Goal: Information Seeking & Learning: Learn about a topic

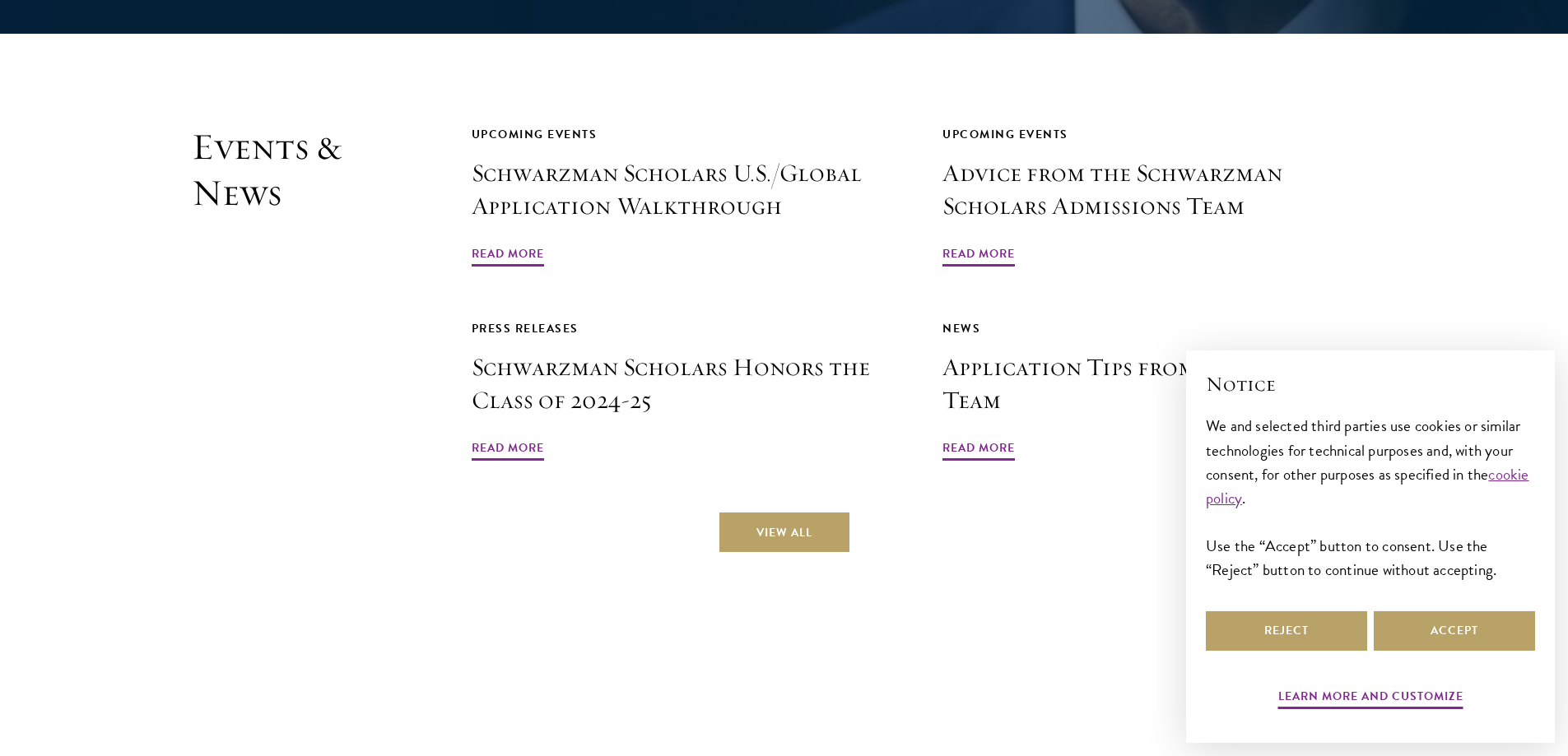
scroll to position [3949, 0]
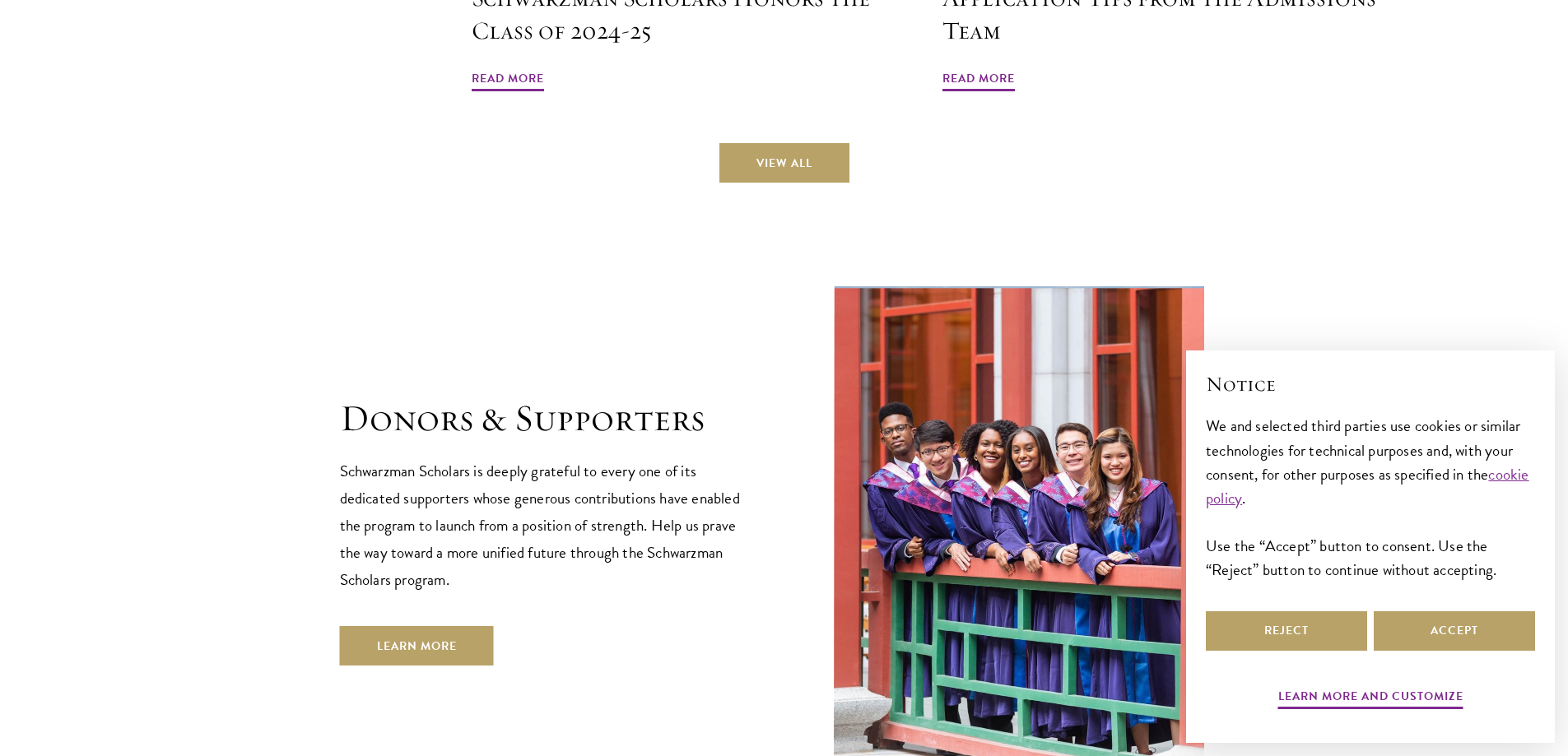
drag, startPoint x: 362, startPoint y: 211, endPoint x: 357, endPoint y: 298, distance: 87.1
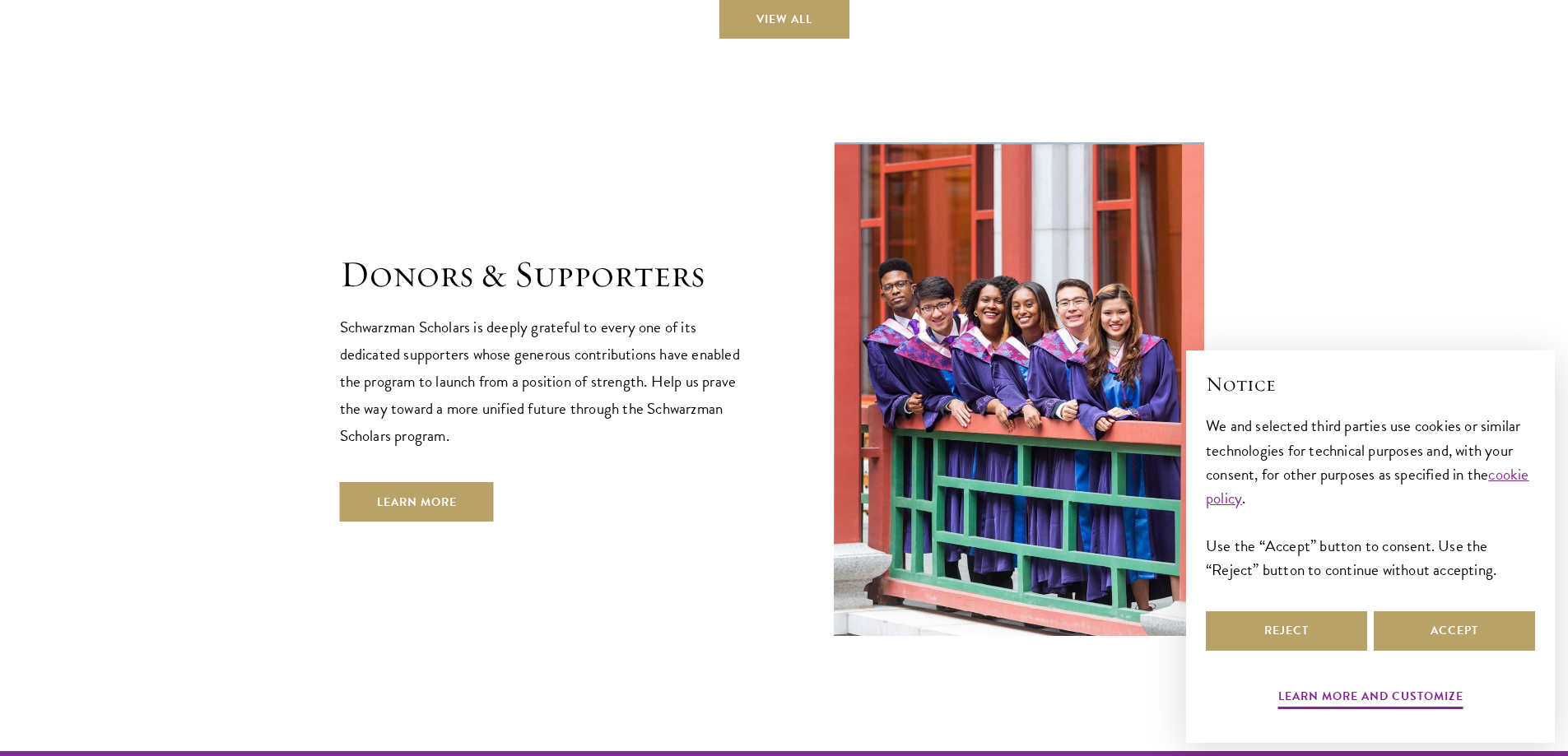
drag, startPoint x: 357, startPoint y: 292, endPoint x: 312, endPoint y: 380, distance: 98.8
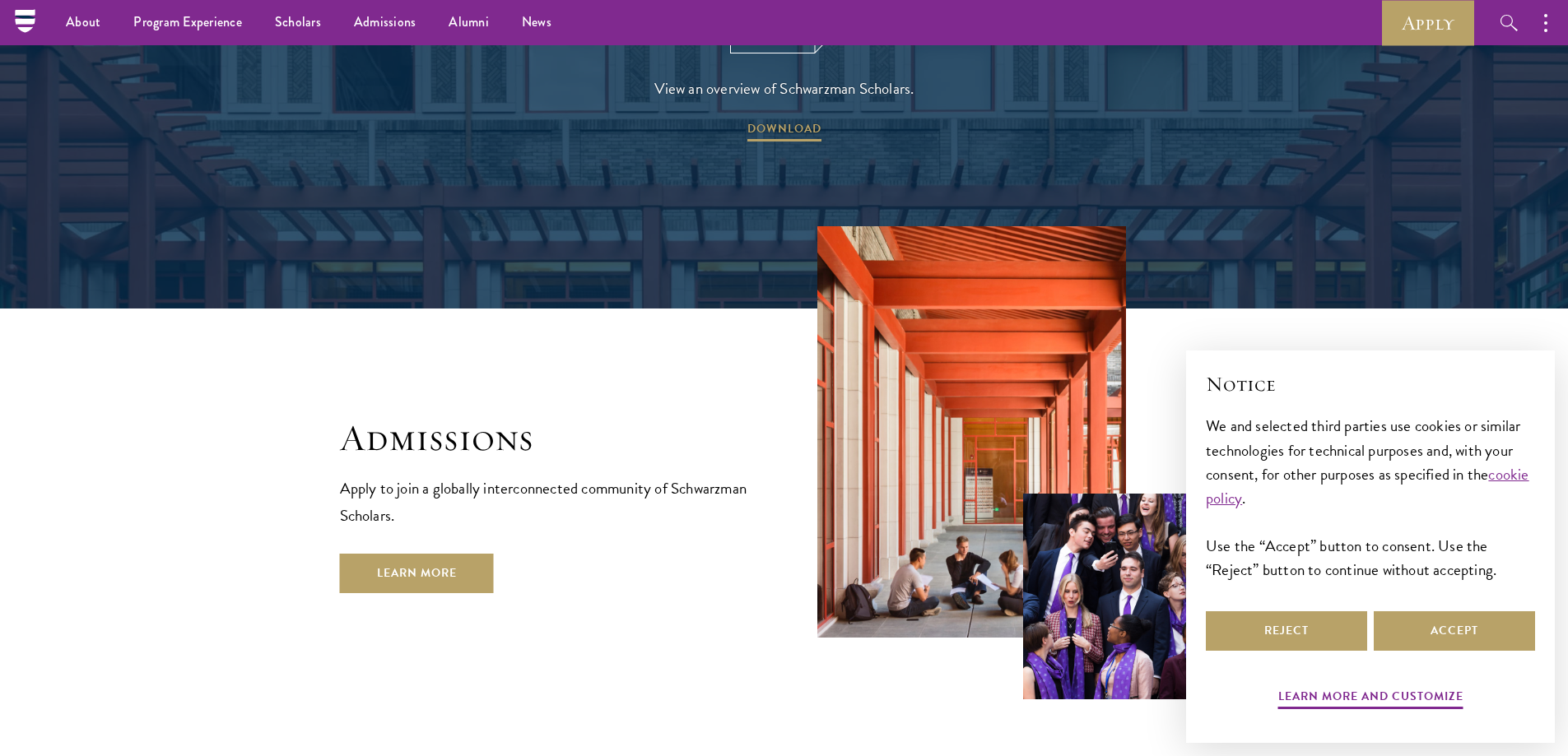
scroll to position [2187, 0]
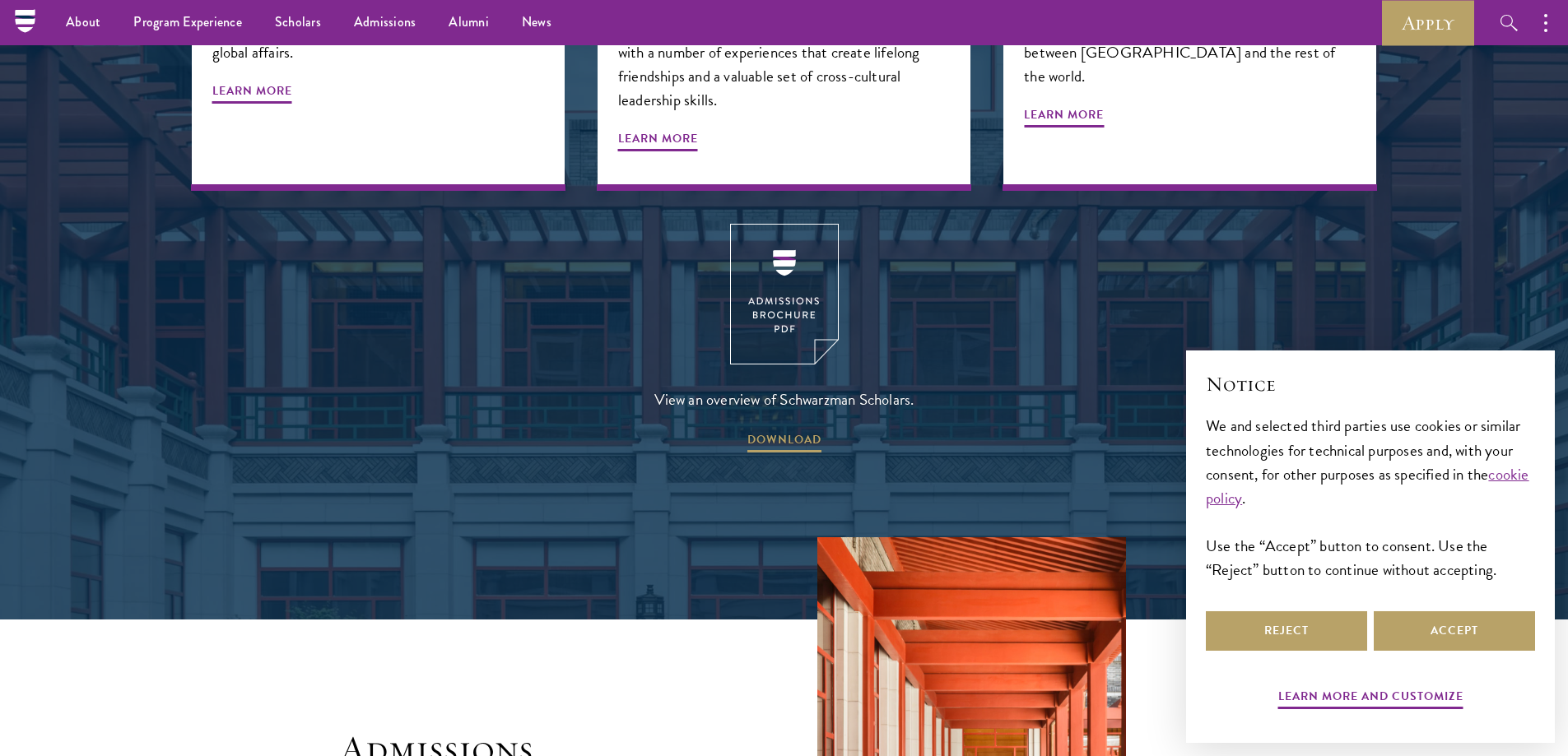
drag, startPoint x: 283, startPoint y: 369, endPoint x: 276, endPoint y: 224, distance: 145.2
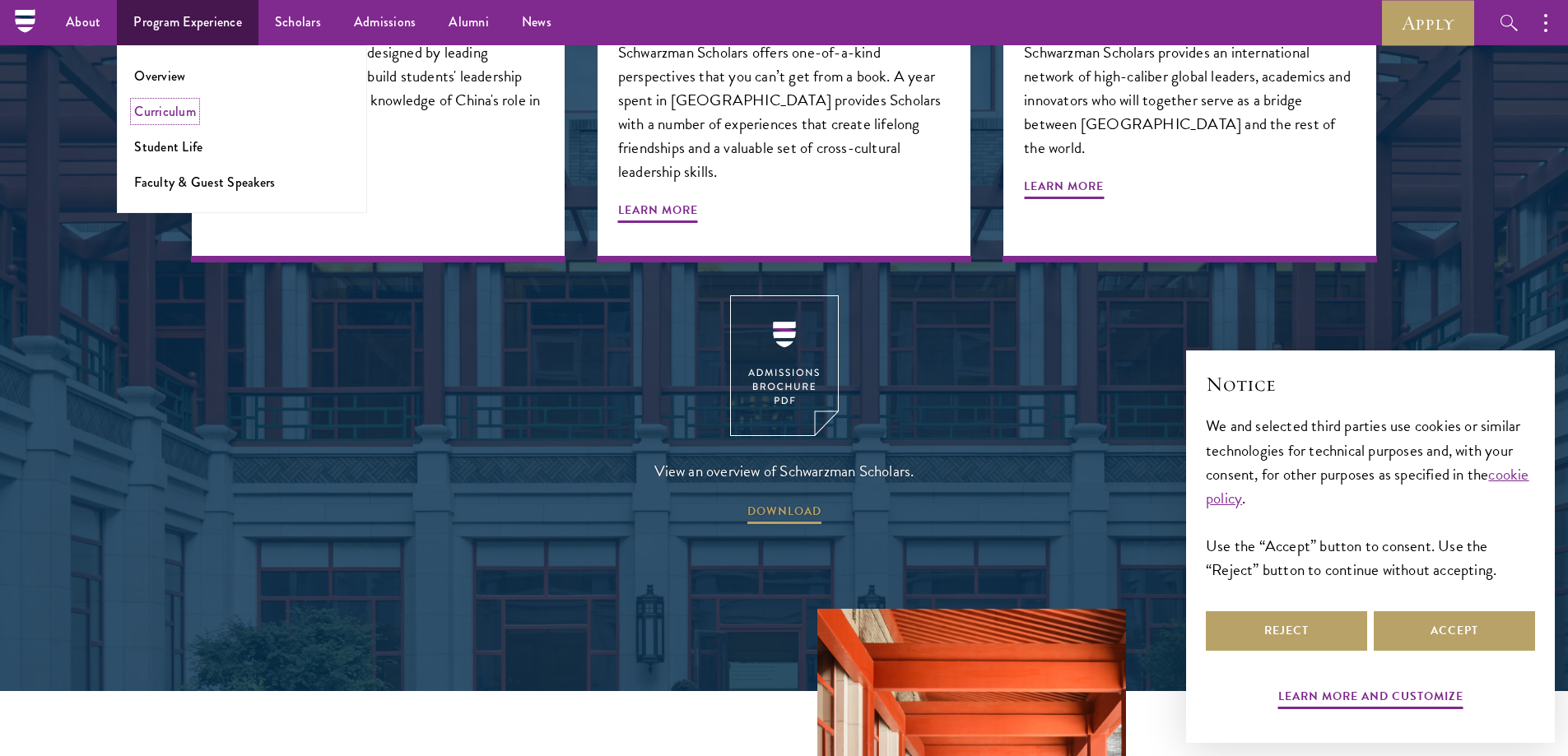
click at [173, 116] on link "Curriculum" at bounding box center [165, 112] width 62 height 19
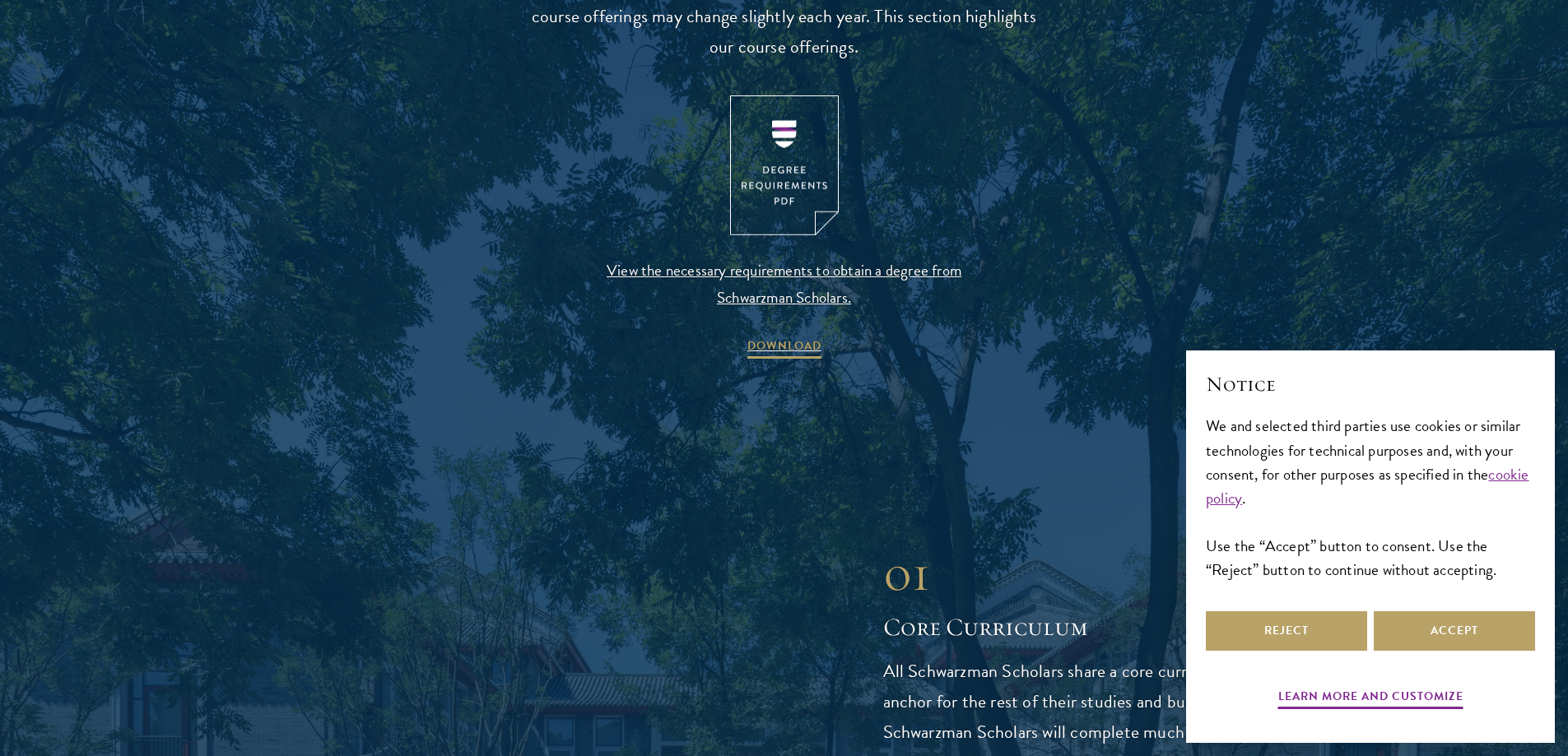
scroll to position [1810, 0]
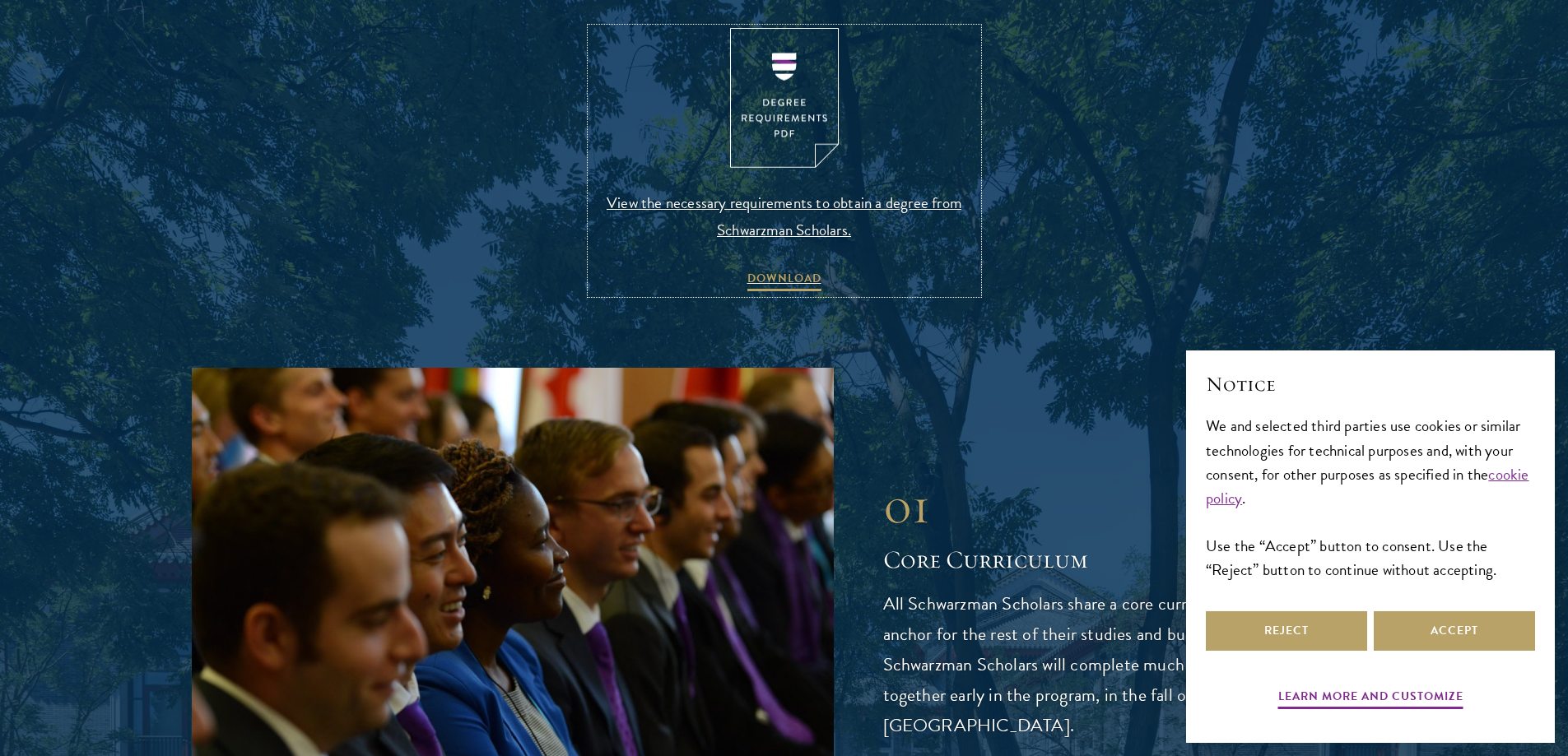
click at [774, 206] on span "View the necessary requirements to obtain a degree from Schwarzman Scholars." at bounding box center [784, 216] width 387 height 54
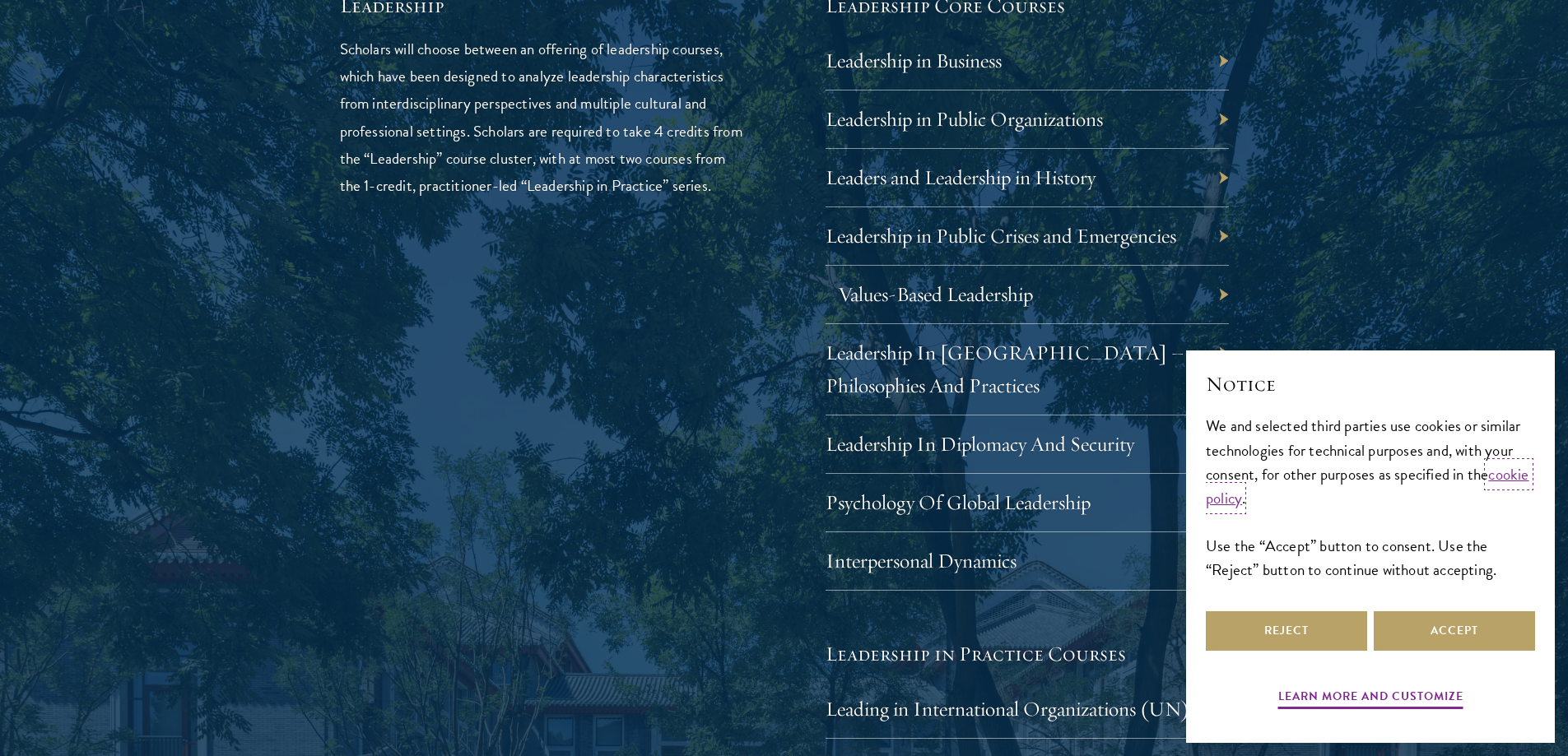
scroll to position [2880, 0]
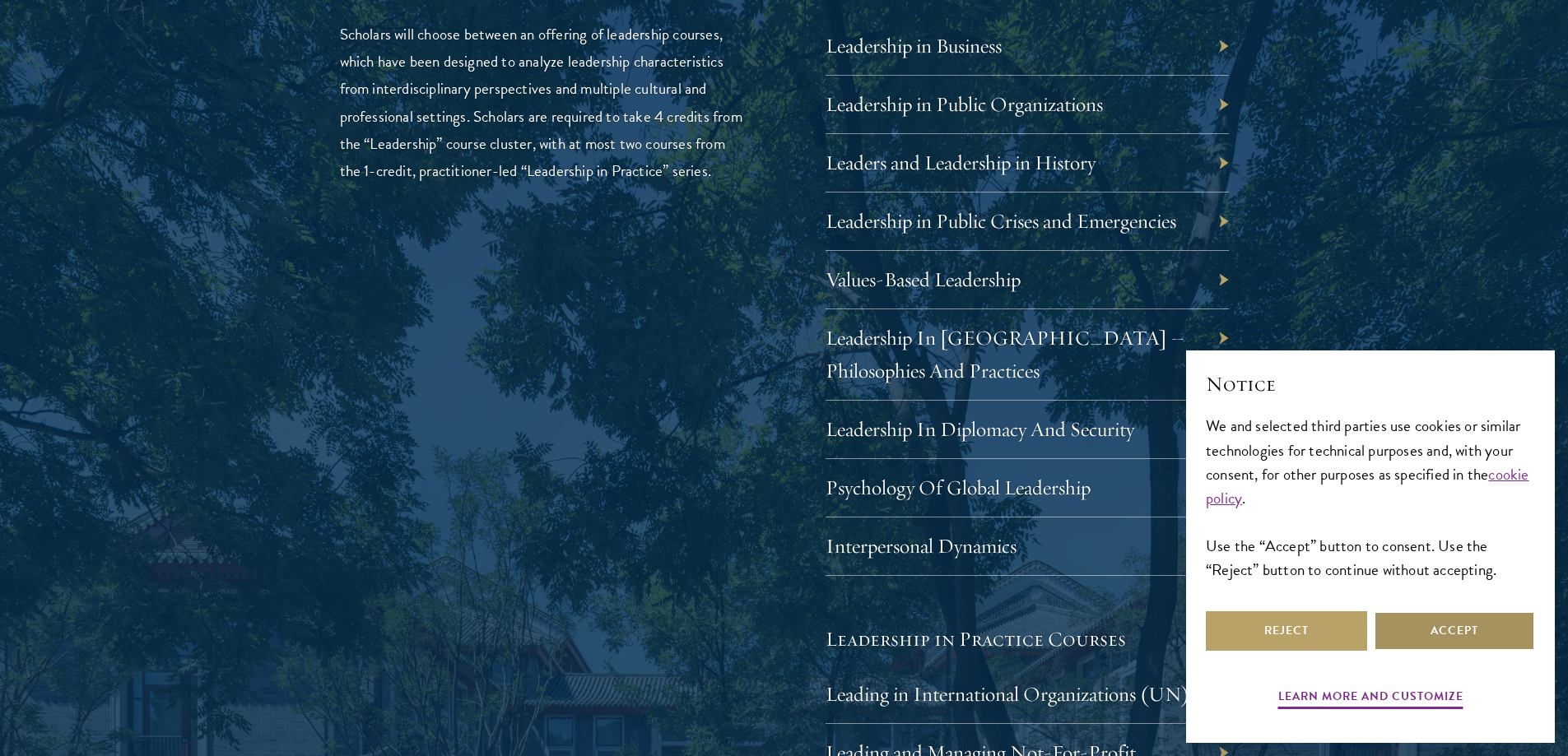
click at [1400, 639] on button "Accept" at bounding box center [1453, 631] width 161 height 40
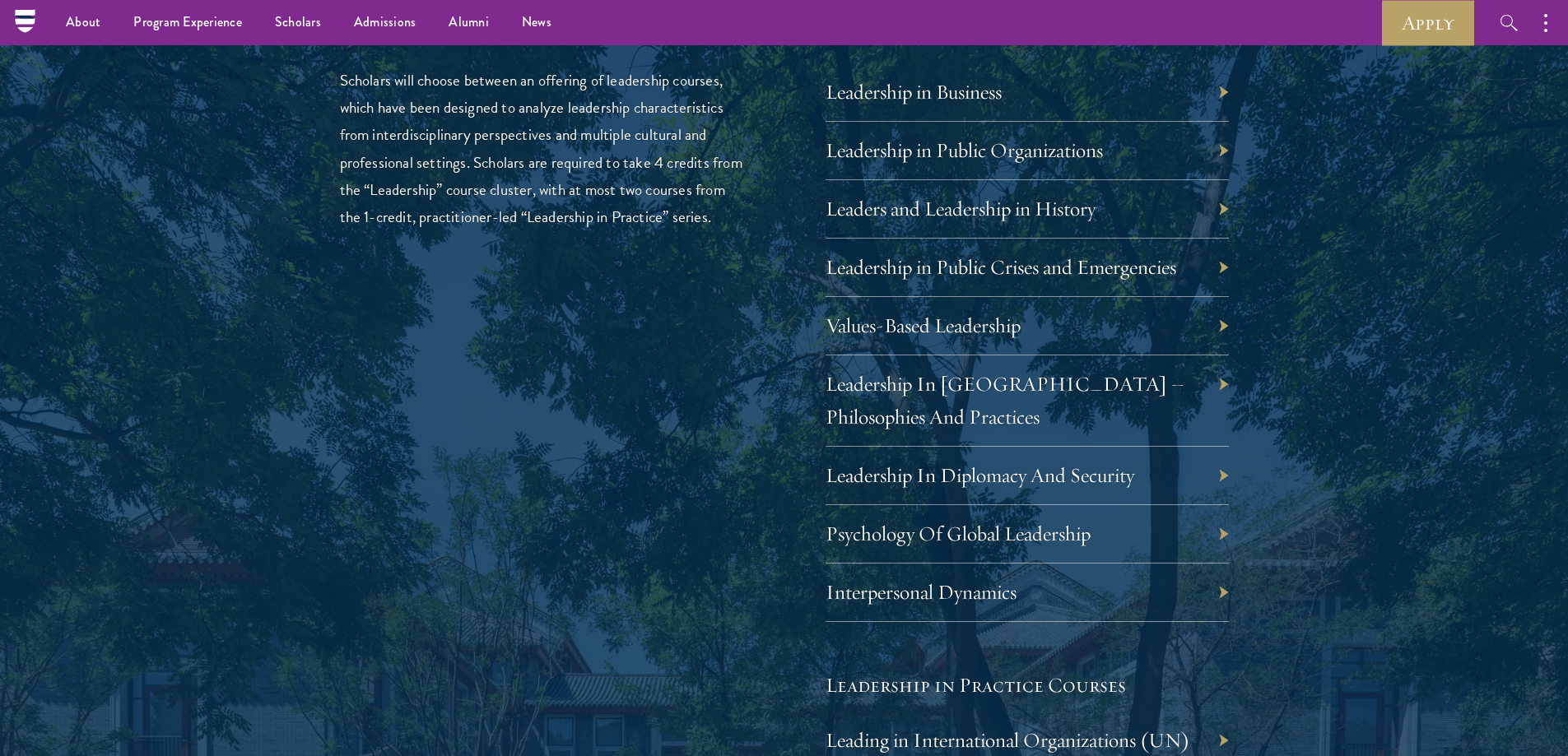
scroll to position [2798, 0]
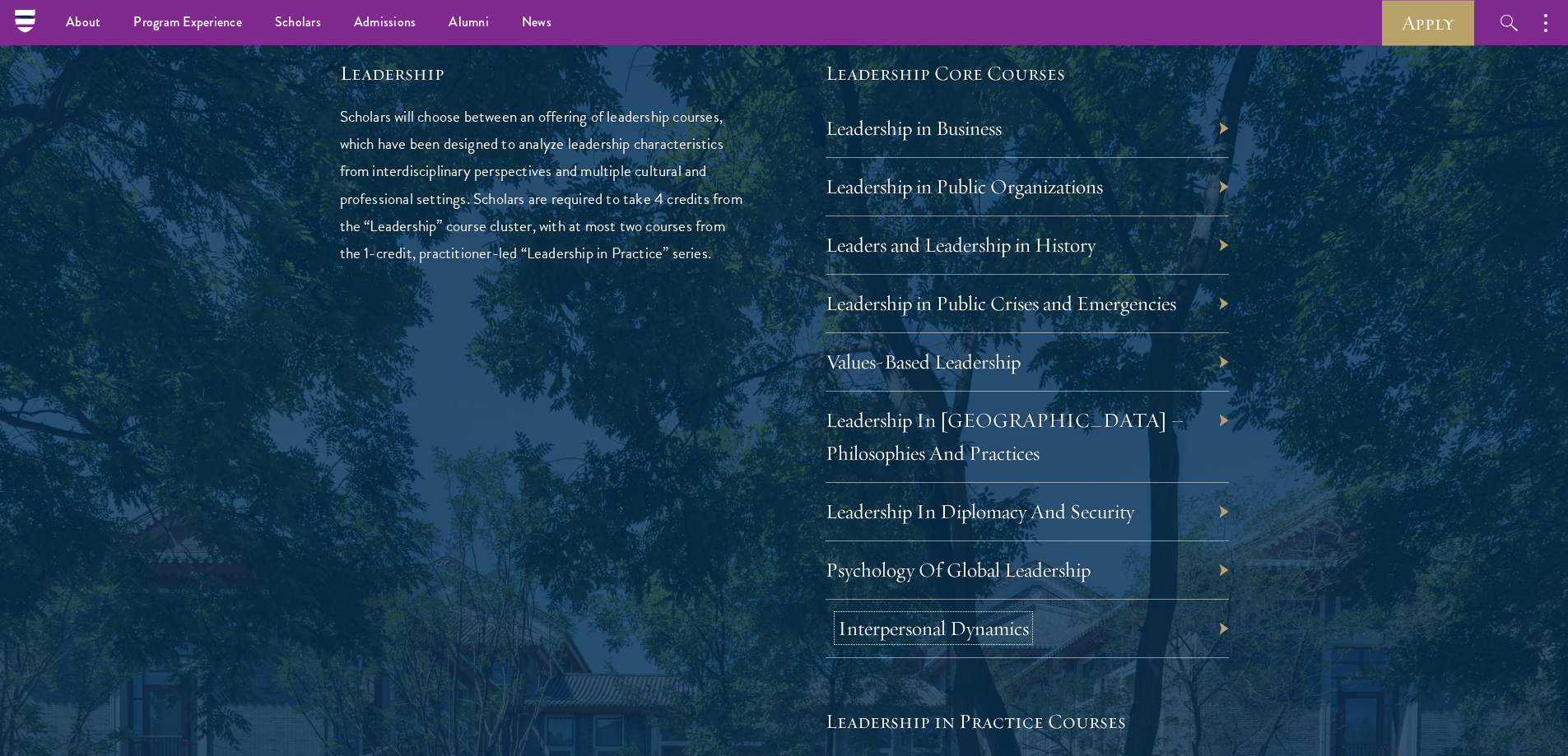
click at [956, 629] on link "Interpersonal Dynamics" at bounding box center [933, 627] width 191 height 26
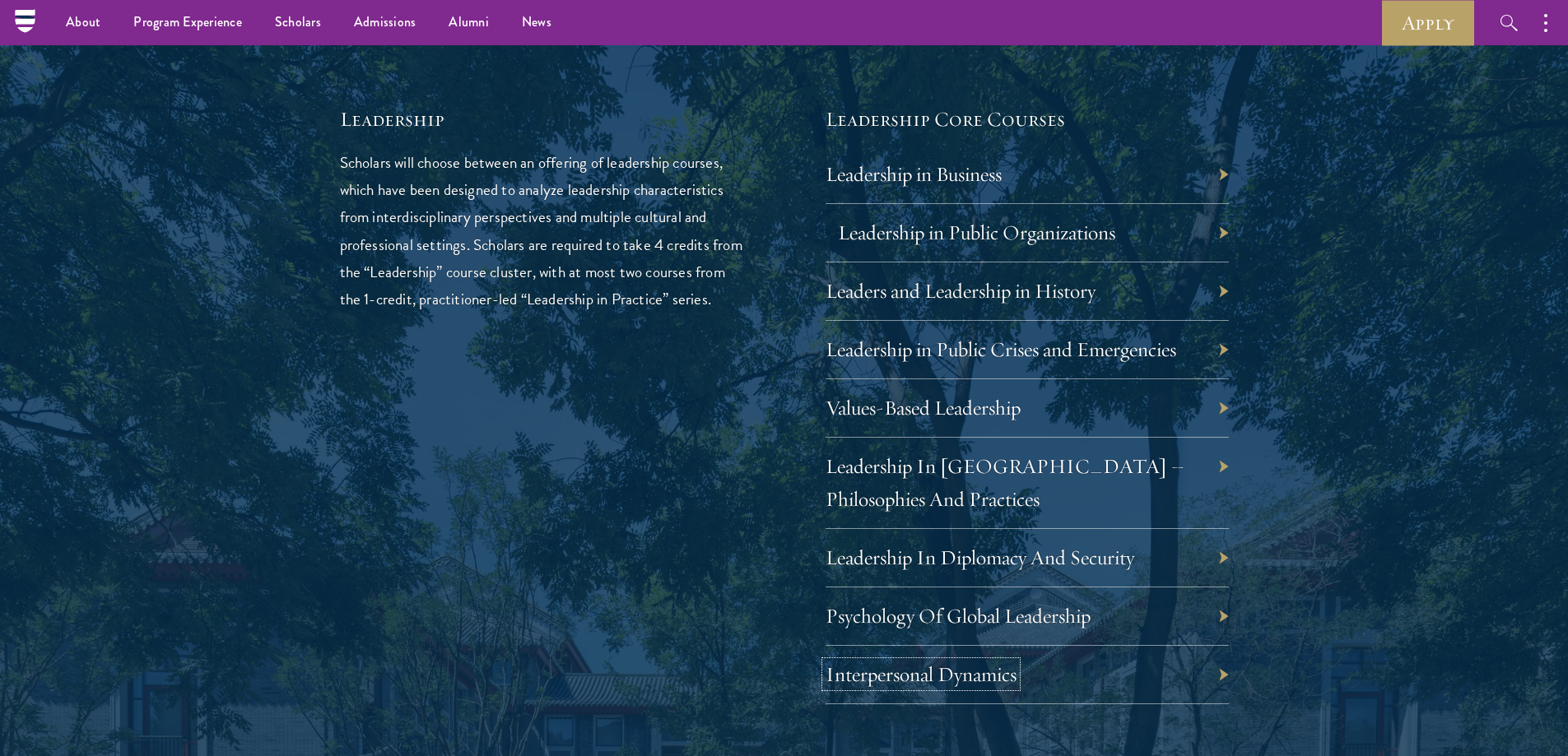
scroll to position [2716, 0]
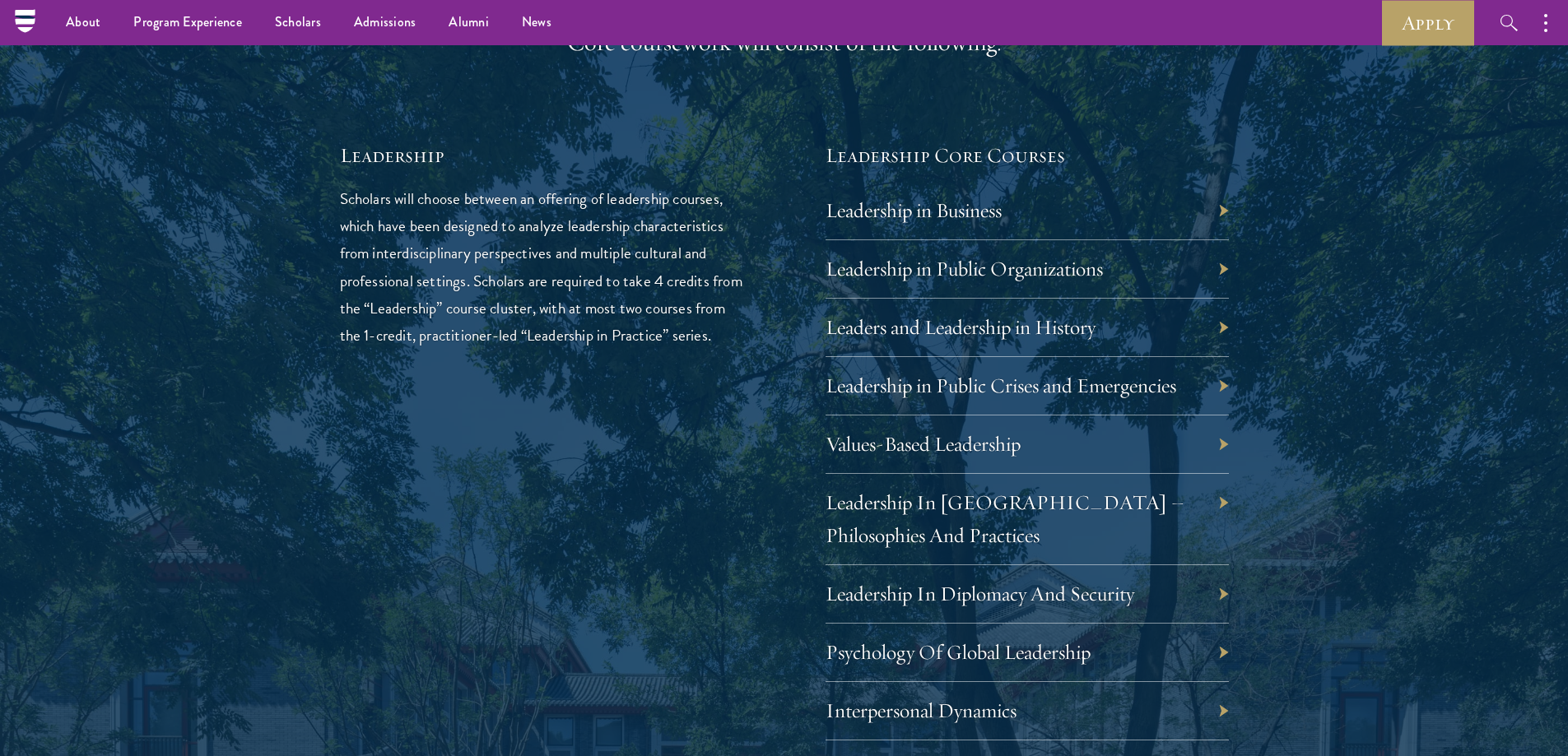
click at [959, 224] on div "Leadership in Business" at bounding box center [1027, 211] width 403 height 59
click at [958, 214] on link "Leadership in Business" at bounding box center [925, 210] width 176 height 26
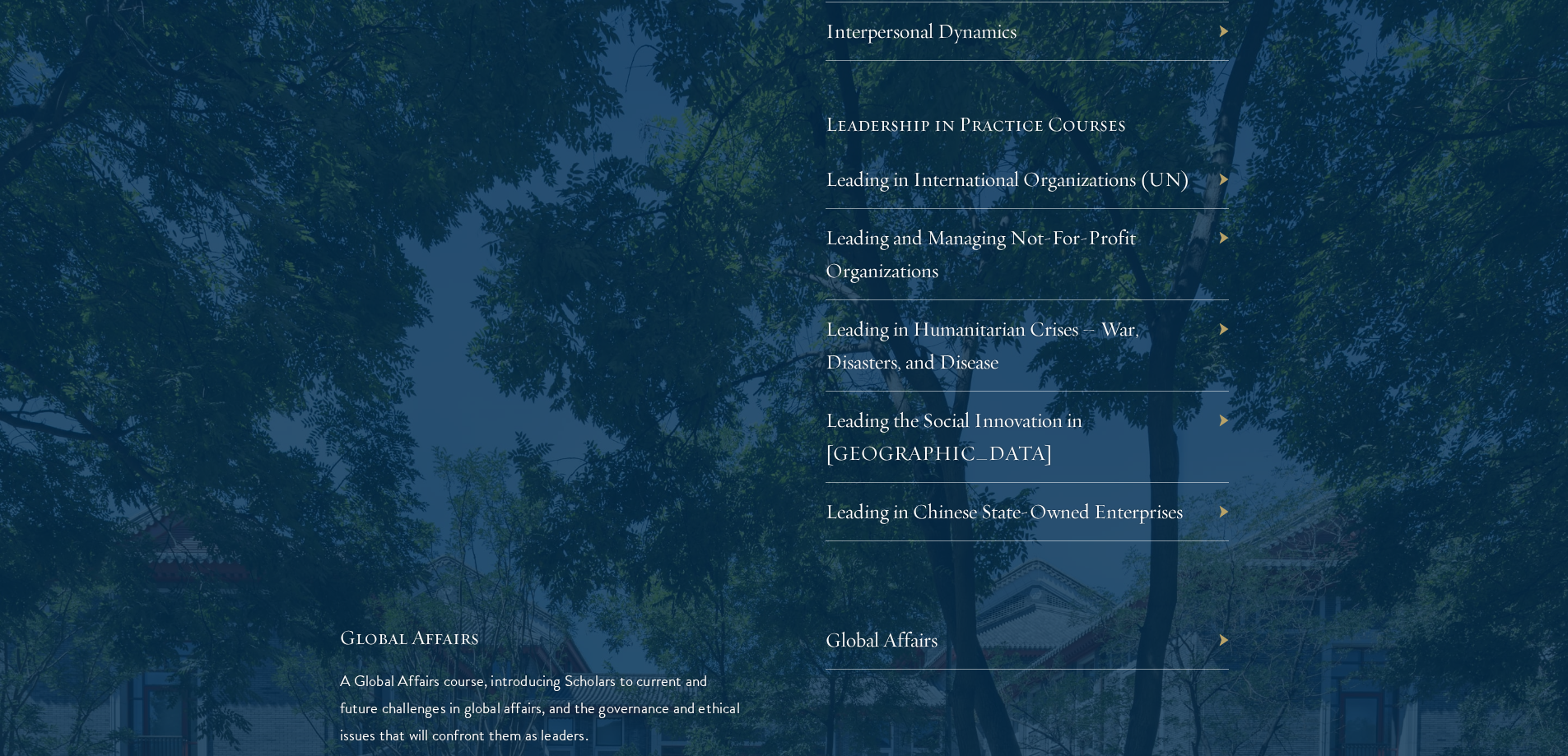
scroll to position [3455, 0]
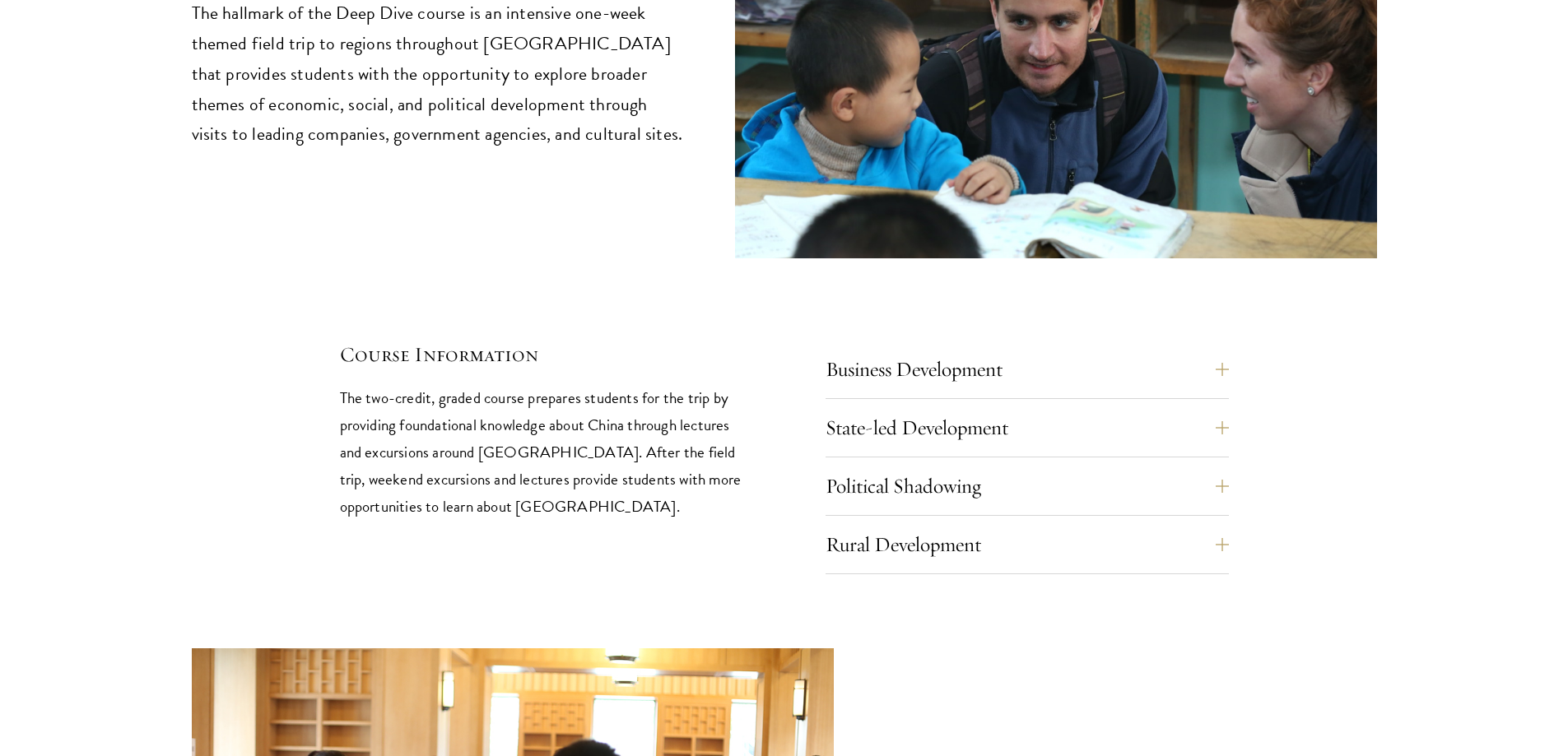
scroll to position [7158, 0]
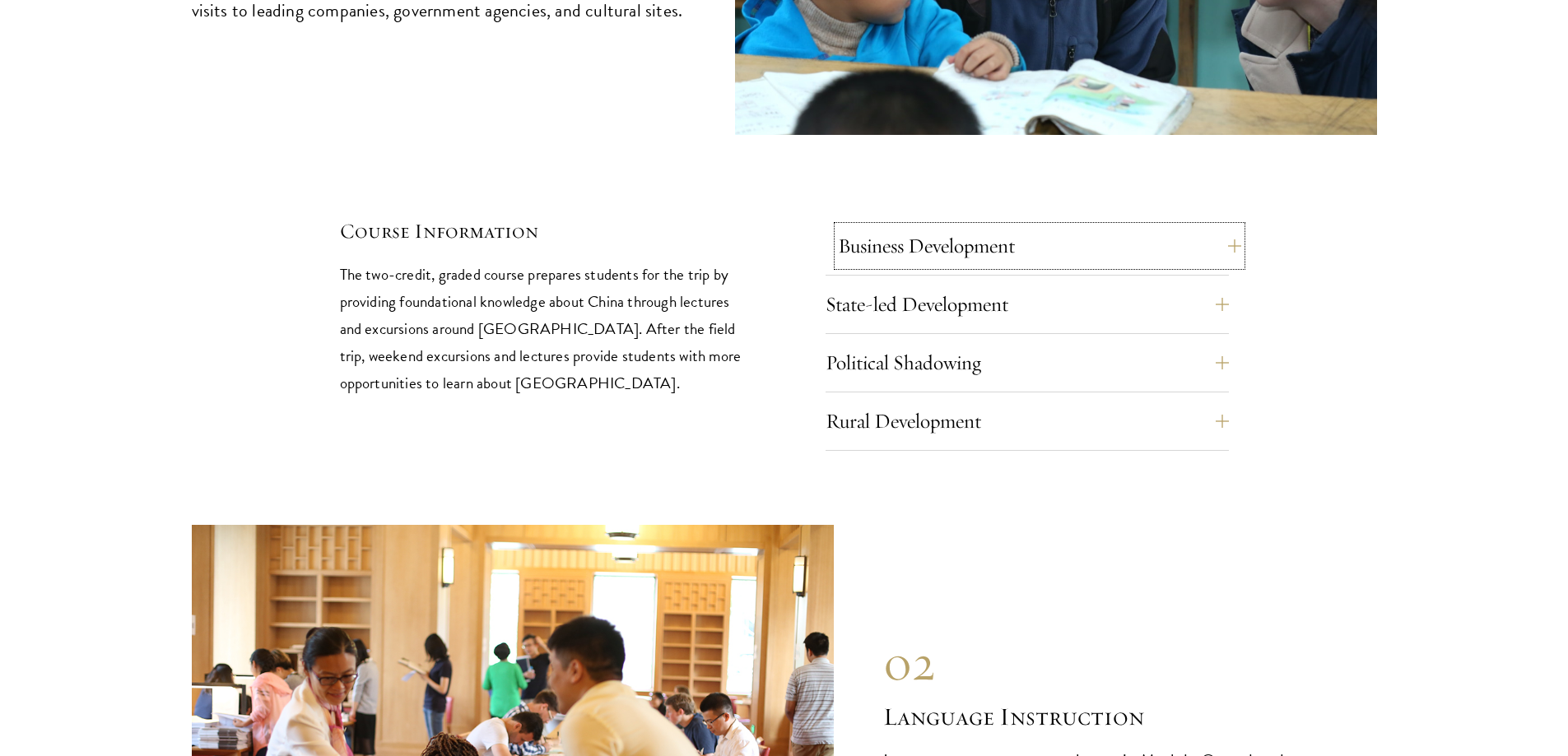
click at [1158, 226] on button "Business Development" at bounding box center [1039, 246] width 403 height 40
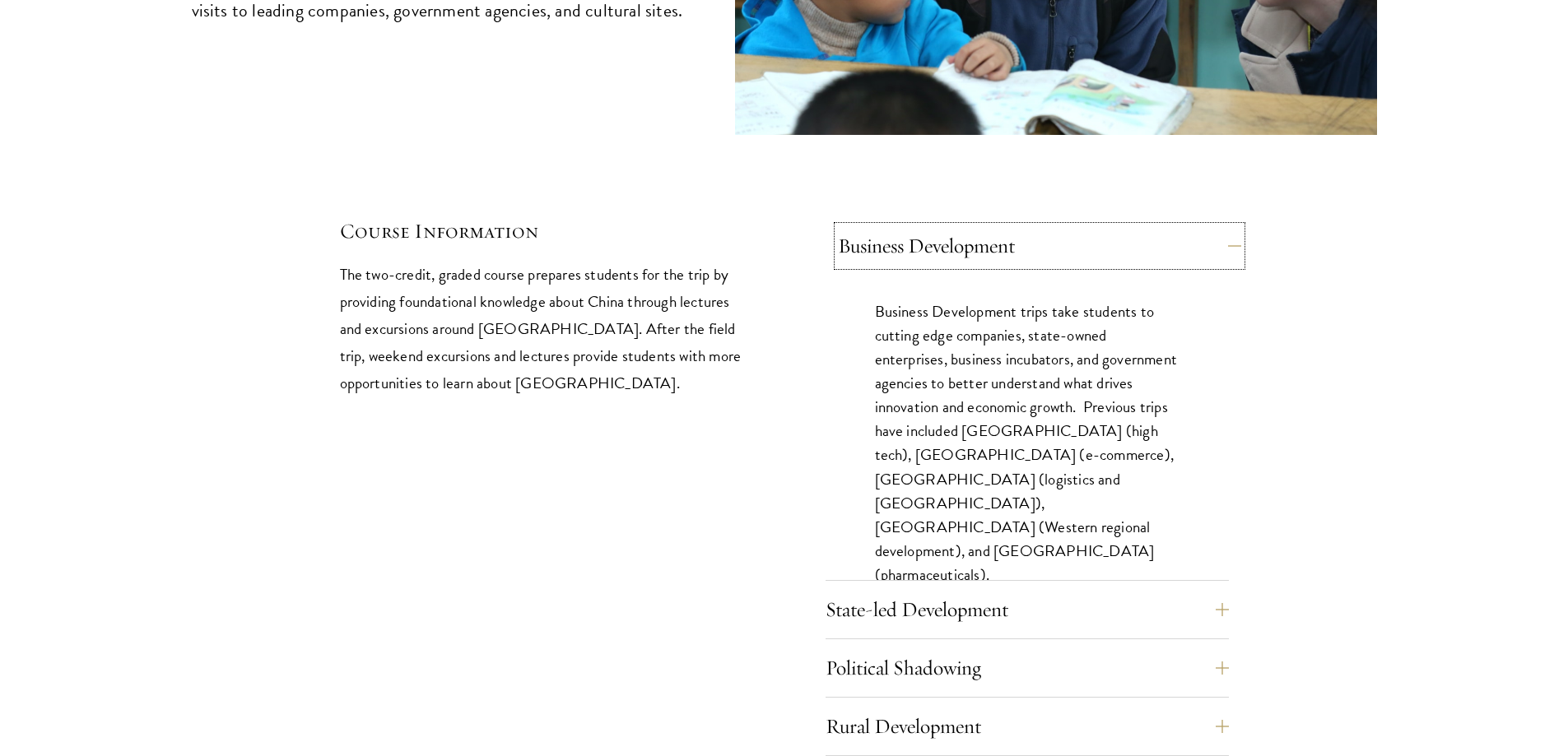
click at [1114, 226] on button "Business Development" at bounding box center [1039, 246] width 403 height 40
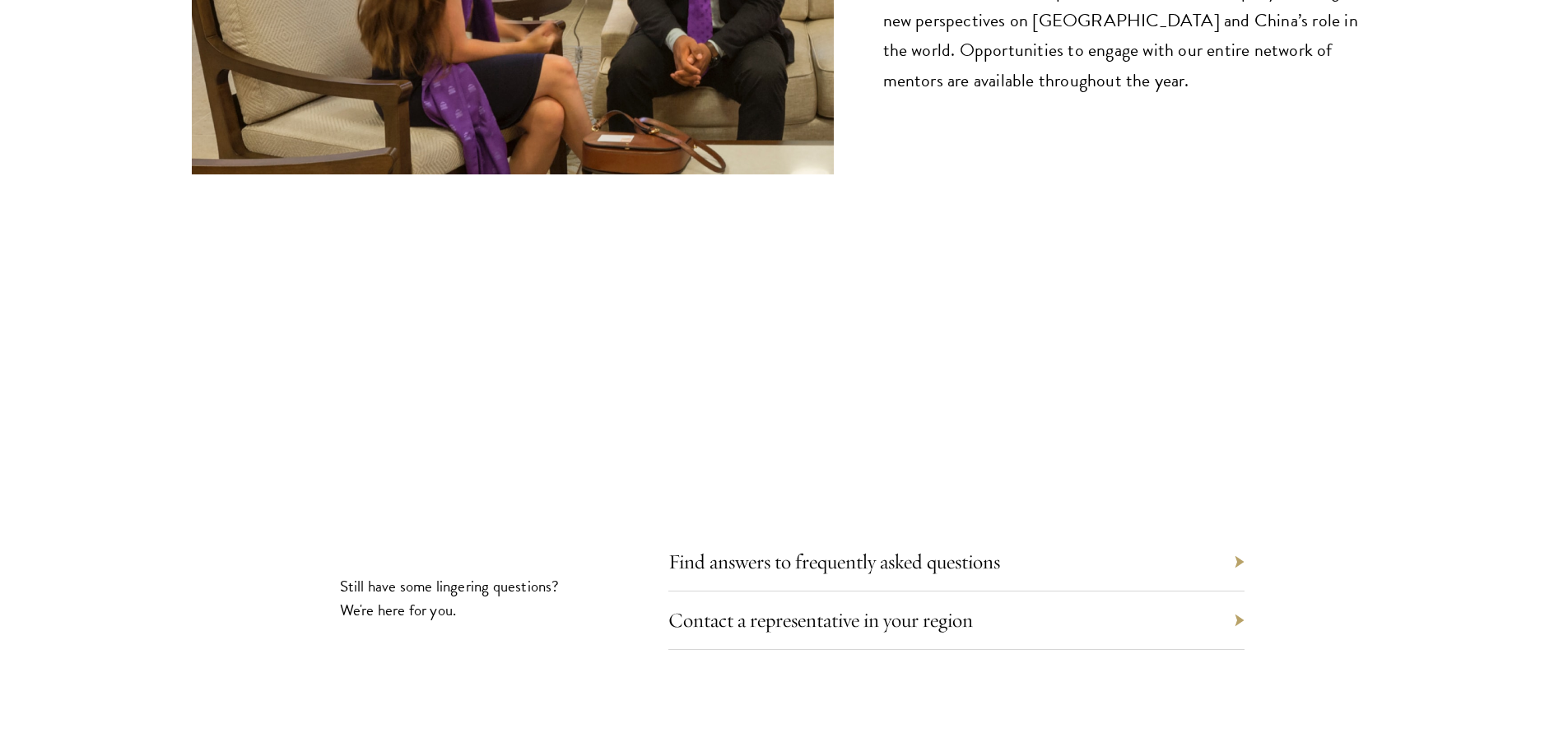
drag, startPoint x: 1288, startPoint y: 279, endPoint x: 1344, endPoint y: 396, distance: 129.7
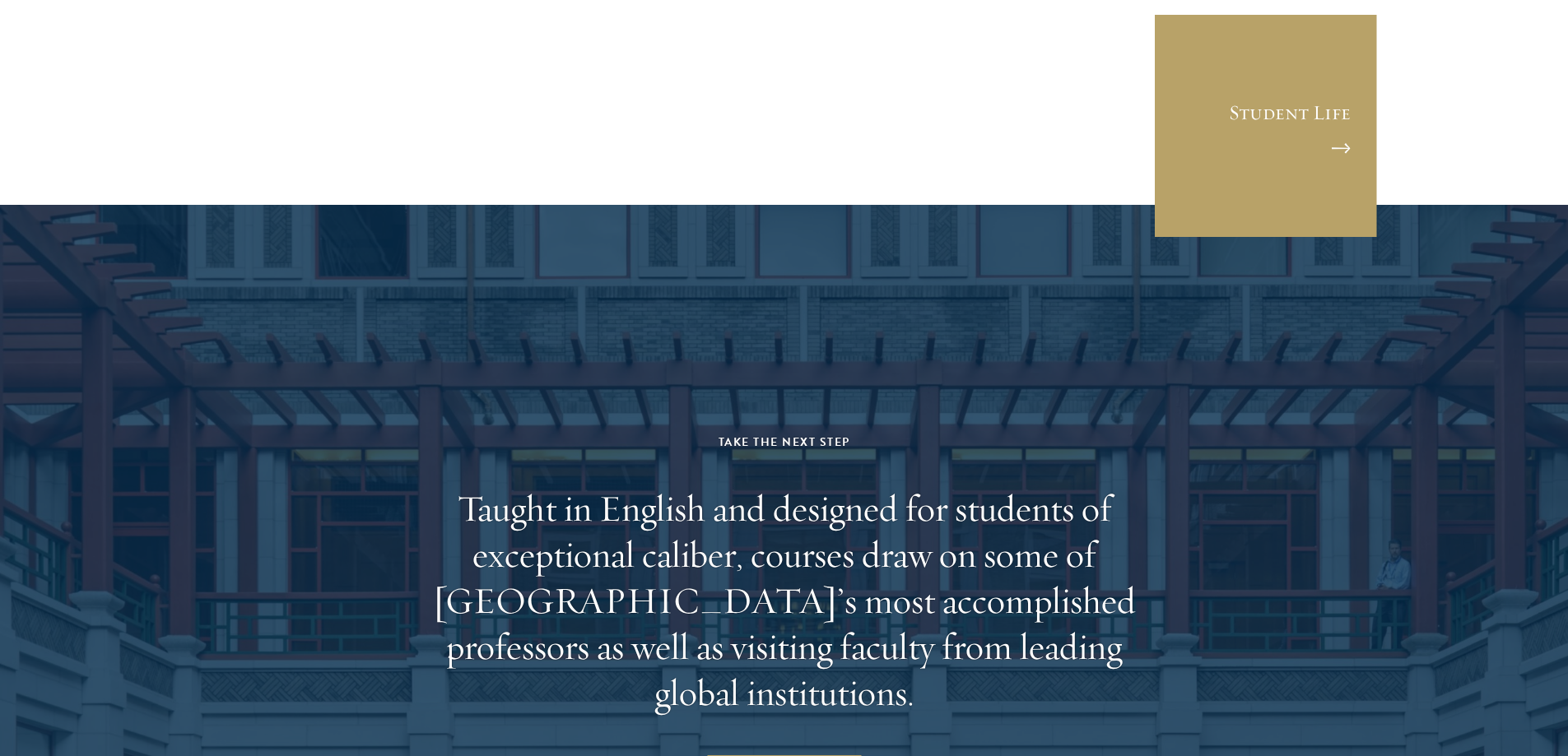
drag, startPoint x: 1338, startPoint y: 311, endPoint x: 1303, endPoint y: 436, distance: 129.8
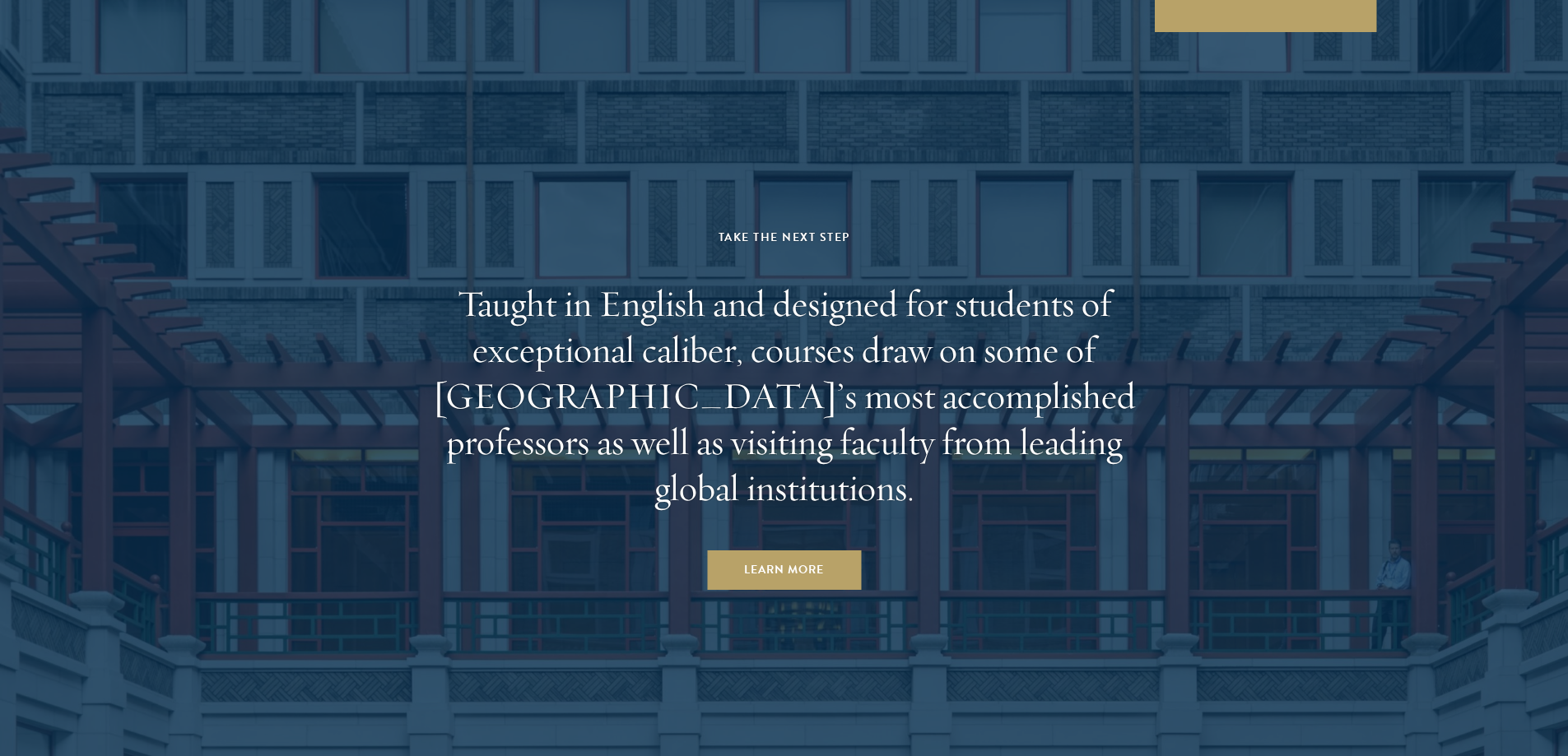
drag, startPoint x: 1281, startPoint y: 338, endPoint x: 1278, endPoint y: 438, distance: 100.0
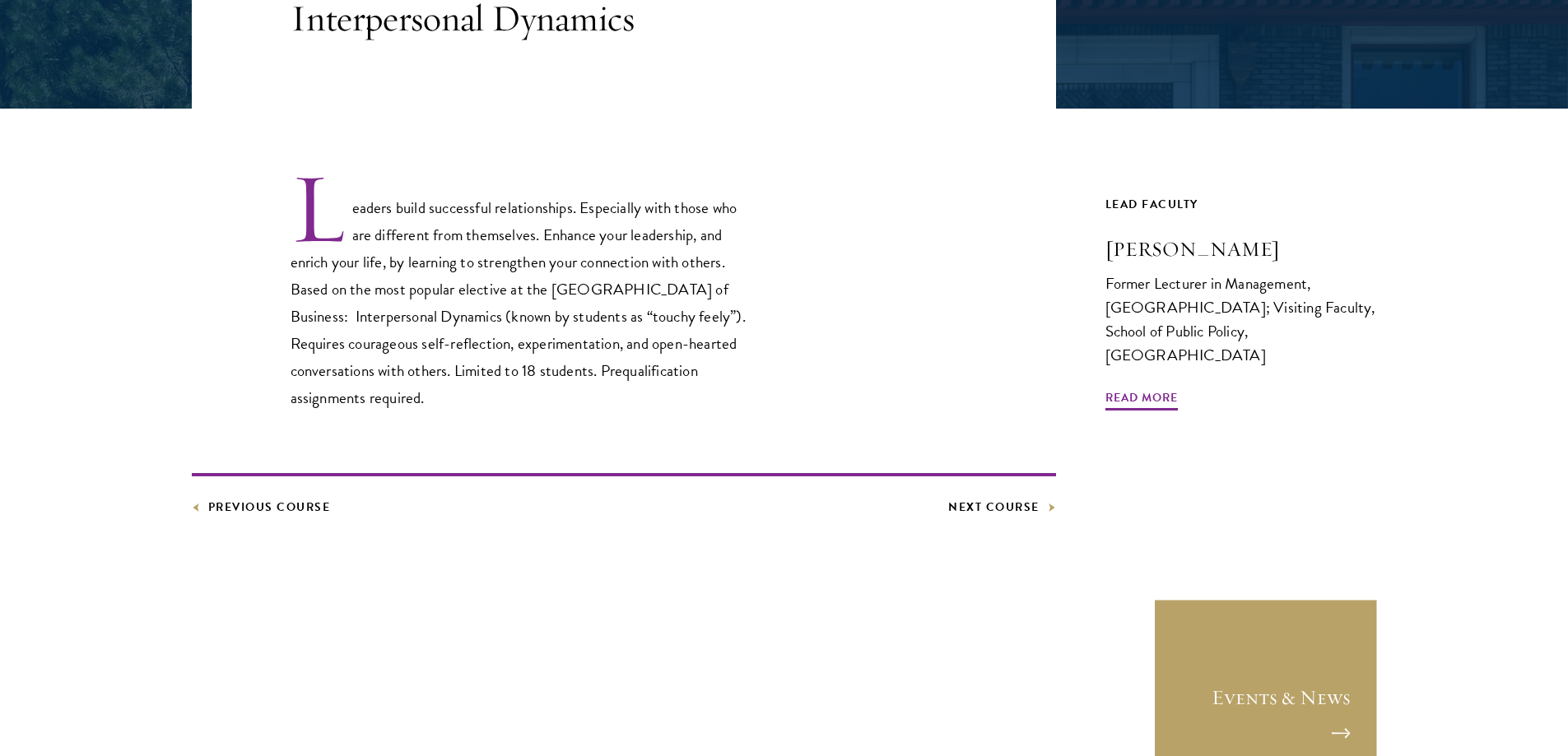
scroll to position [494, 0]
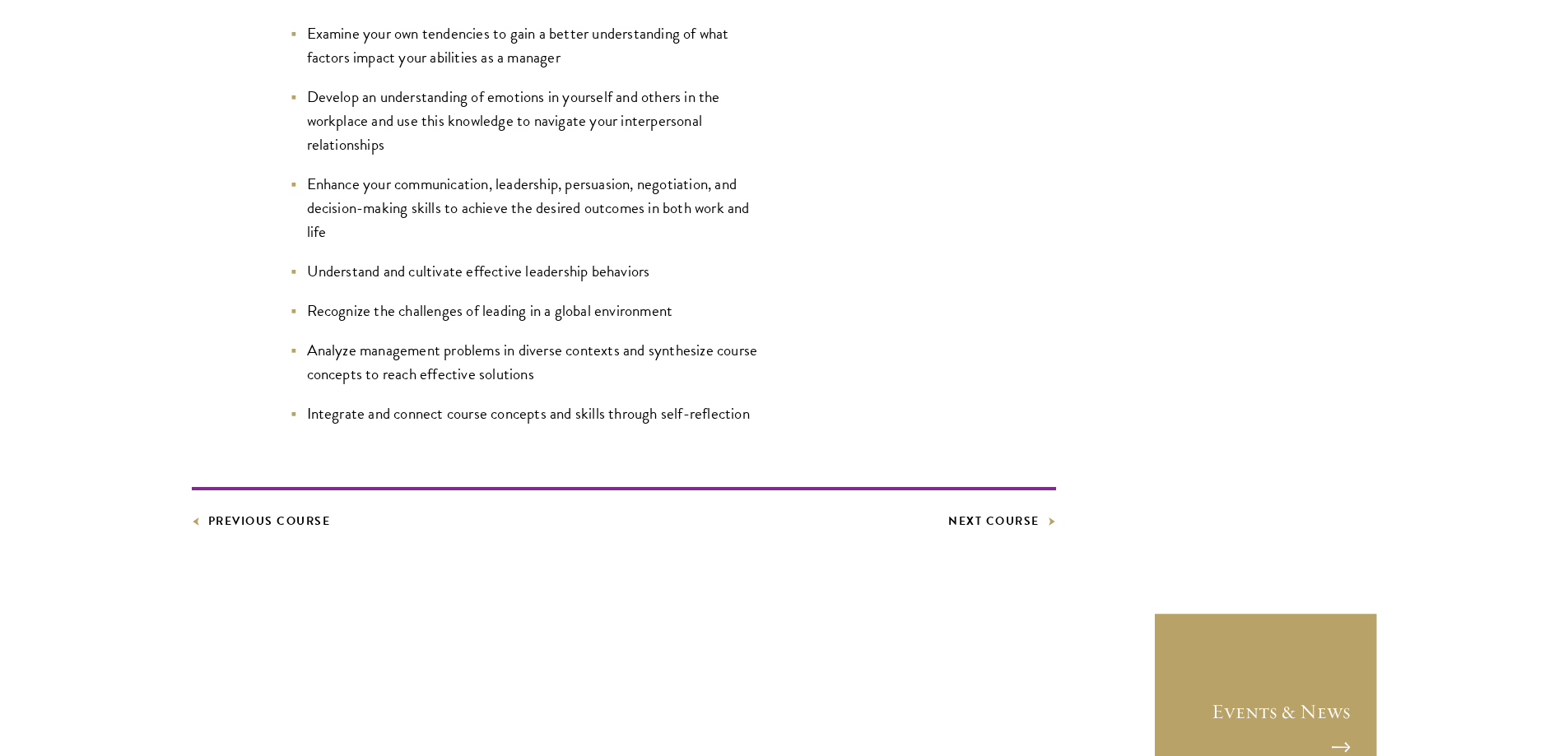
scroll to position [988, 0]
